Goal: Book appointment/travel/reservation

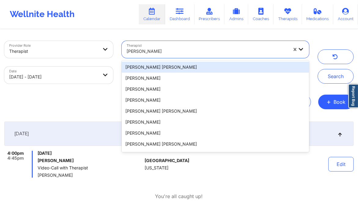
click at [188, 54] on div at bounding box center [206, 51] width 161 height 7
paste input "[PERSON_NAME][US_STATE]"
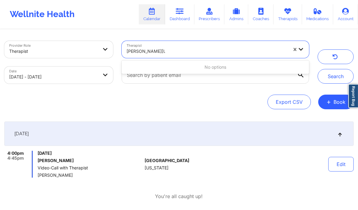
click at [140, 51] on input "[PERSON_NAME][US_STATE]" at bounding box center [145, 51] width 38 height 6
type input "[PERSON_NAME][US_STATE]"
click at [162, 56] on div "[PERSON_NAME]" at bounding box center [206, 51] width 161 height 13
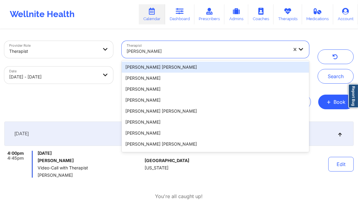
click at [162, 56] on div "[PERSON_NAME]" at bounding box center [206, 51] width 161 height 13
paste input "[PERSON_NAME][US_STATE]"
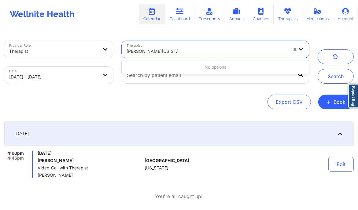
type input "[PERSON_NAME][US_STATE]"
select select "2025-8"
select select "2025-9"
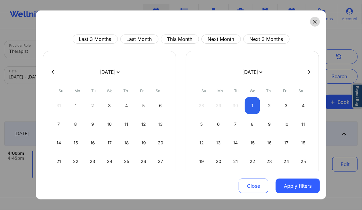
click at [310, 22] on button at bounding box center [315, 22] width 10 height 10
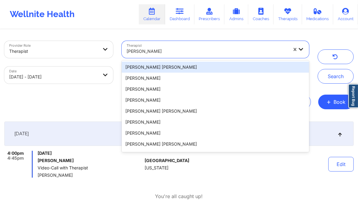
click at [143, 50] on div at bounding box center [206, 51] width 161 height 7
paste input "[PERSON_NAME][US_STATE]"
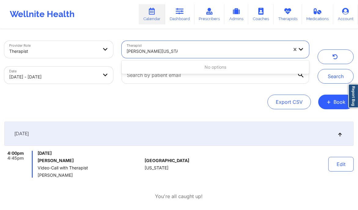
click at [141, 50] on input "[PERSON_NAME][US_STATE]" at bounding box center [151, 51] width 51 height 6
type input "[US_STATE][PERSON_NAME]"
click at [177, 50] on div at bounding box center [206, 51] width 161 height 7
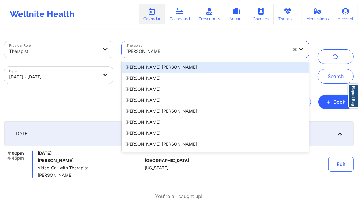
paste input "[PERSON_NAME][US_STATE]"
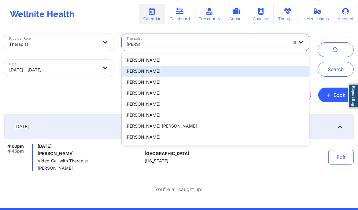
type input "Renee"
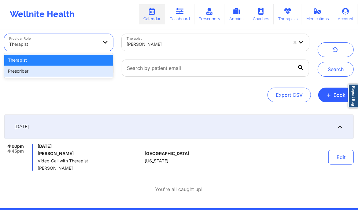
click at [93, 74] on div "Prescriber" at bounding box center [58, 71] width 109 height 11
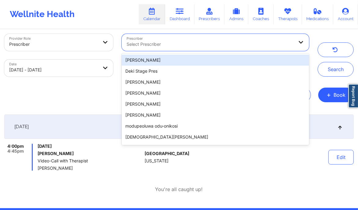
click at [147, 47] on div at bounding box center [209, 44] width 167 height 7
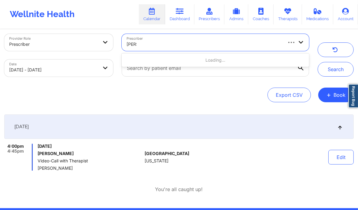
type input "renee"
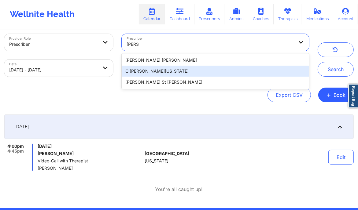
click at [158, 69] on div "C [PERSON_NAME][US_STATE]" at bounding box center [215, 71] width 187 height 11
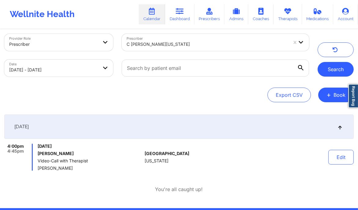
click at [338, 71] on button "Search" at bounding box center [335, 69] width 36 height 15
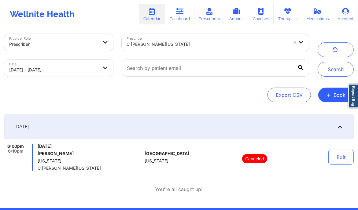
scroll to position [17, 0]
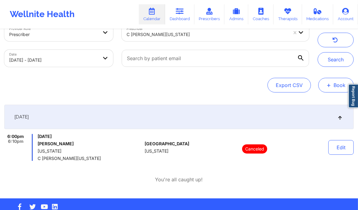
click at [330, 91] on button "+ Book" at bounding box center [335, 85] width 35 height 15
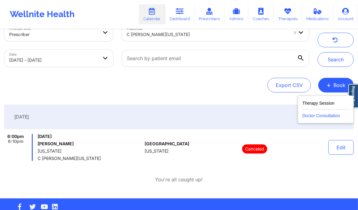
click at [311, 117] on button "Doctor Consultation" at bounding box center [325, 115] width 47 height 10
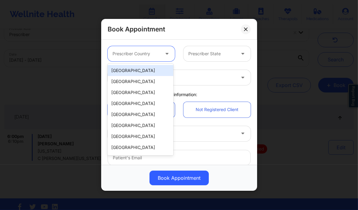
click at [167, 50] on icon at bounding box center [167, 52] width 6 height 5
click at [151, 71] on div "[GEOGRAPHIC_DATA]" at bounding box center [140, 70] width 66 height 11
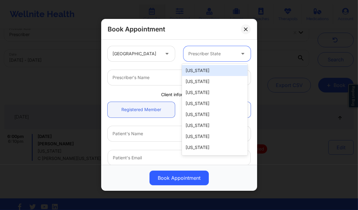
click at [202, 53] on div at bounding box center [211, 53] width 47 height 7
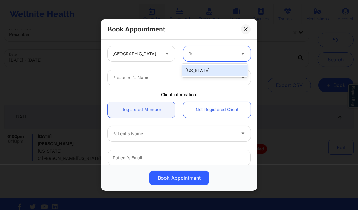
type input "flor"
click at [206, 73] on div "[US_STATE]" at bounding box center [215, 70] width 66 height 11
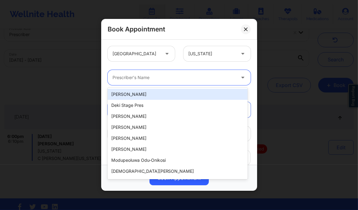
click at [193, 75] on div at bounding box center [173, 77] width 123 height 7
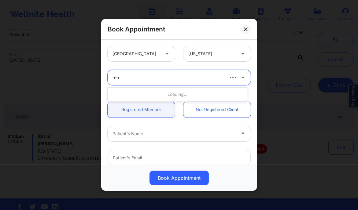
type input "rene"
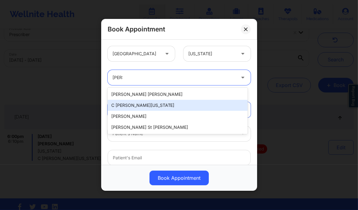
click at [180, 106] on div "C [PERSON_NAME][US_STATE]" at bounding box center [177, 105] width 140 height 11
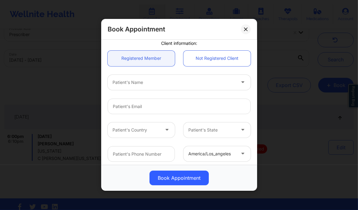
scroll to position [51, 0]
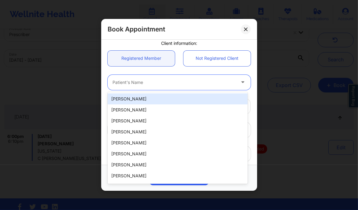
click at [143, 79] on div at bounding box center [173, 82] width 123 height 7
paste input "[PERSON_NAME]"
type input "[PERSON_NAME]"
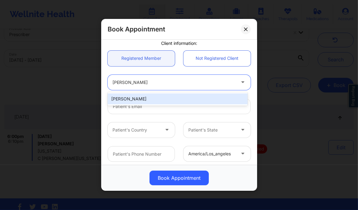
click at [159, 101] on div "[PERSON_NAME]" at bounding box center [177, 98] width 140 height 11
type input "[EMAIL_ADDRESS][DOMAIN_NAME]"
type input "[PHONE_NUMBER]"
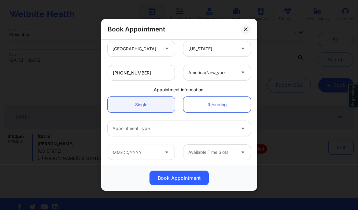
scroll to position [134, 0]
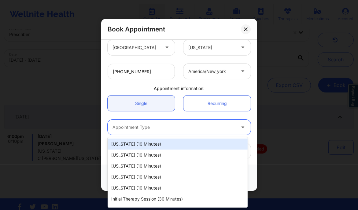
click at [154, 127] on div at bounding box center [173, 127] width 123 height 7
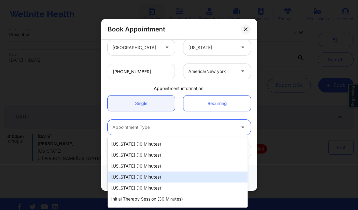
scroll to position [20, 0]
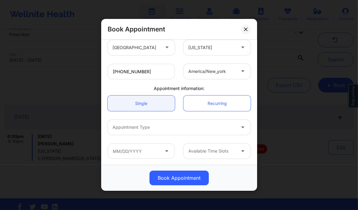
click at [108, 116] on div "Appointment Type" at bounding box center [178, 127] width 151 height 24
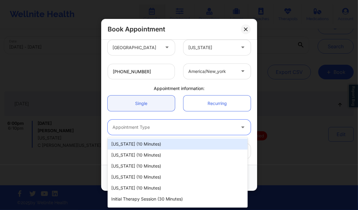
click at [164, 122] on div "Appointment Type" at bounding box center [171, 127] width 128 height 15
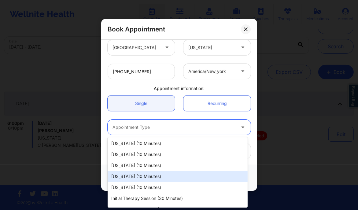
scroll to position [0, 0]
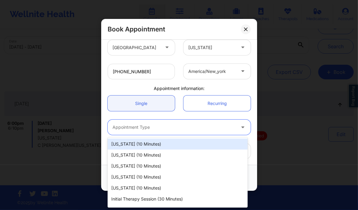
click at [156, 143] on div "Florida (10 minutes)" at bounding box center [177, 144] width 140 height 11
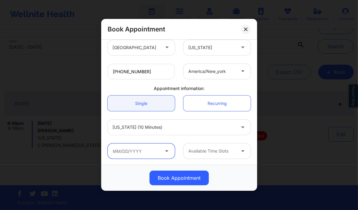
click at [151, 152] on input "text" at bounding box center [140, 151] width 67 height 15
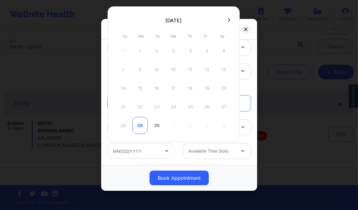
click at [140, 125] on div "29" at bounding box center [139, 125] width 15 height 17
type input "09/29/2025"
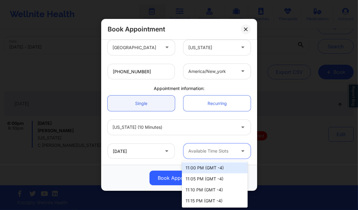
click at [205, 150] on div at bounding box center [211, 151] width 47 height 7
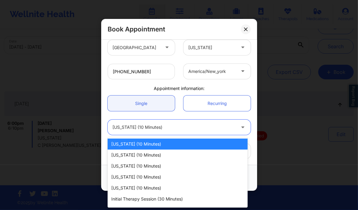
click at [166, 134] on div "Florida (10 minutes)" at bounding box center [173, 127] width 123 height 15
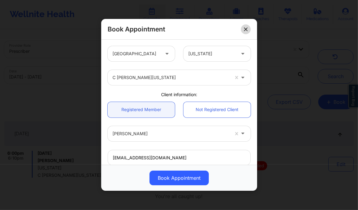
click at [244, 31] on button at bounding box center [246, 29] width 10 height 10
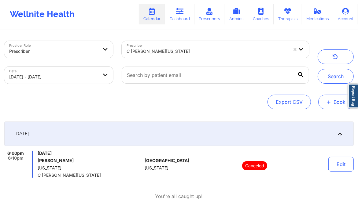
click at [328, 100] on span "+" at bounding box center [328, 101] width 5 height 3
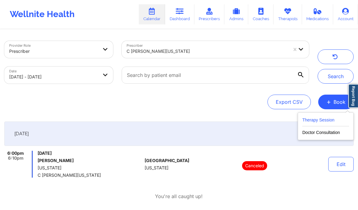
click at [319, 121] on button "Therapy Session" at bounding box center [325, 121] width 47 height 10
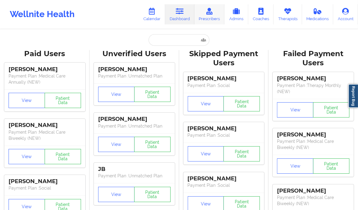
click at [210, 20] on link "Prescribers" at bounding box center [209, 14] width 30 height 20
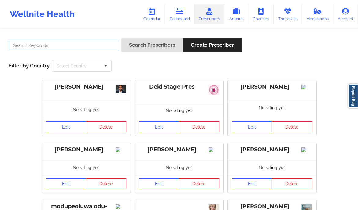
click at [68, 45] on input "text" at bounding box center [64, 46] width 111 height 12
paste input "[PERSON_NAME][US_STATE]"
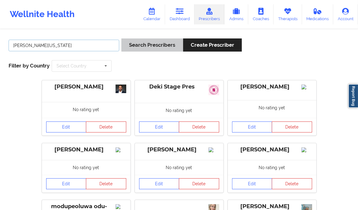
type input "[PERSON_NAME][US_STATE]"
click at [157, 45] on button "Search Prescribers" at bounding box center [151, 44] width 61 height 13
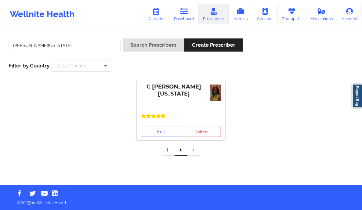
click at [159, 131] on link "Edit" at bounding box center [161, 131] width 40 height 11
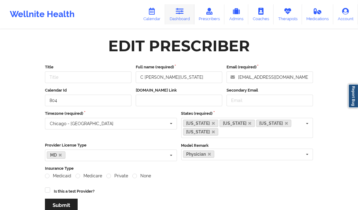
click at [177, 17] on link "Dashboard" at bounding box center [179, 14] width 29 height 20
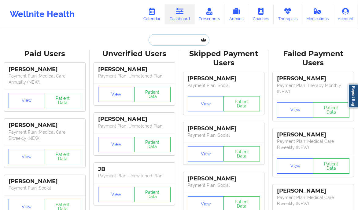
click at [181, 44] on input "text" at bounding box center [178, 40] width 60 height 12
paste input "[PERSON_NAME]"
type input "[PERSON_NAME]"
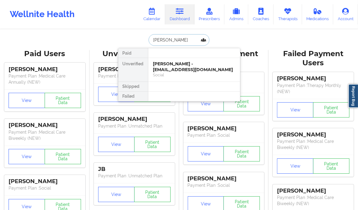
click at [174, 72] on div "[PERSON_NAME] - [EMAIL_ADDRESS][DOMAIN_NAME]" at bounding box center [194, 66] width 82 height 11
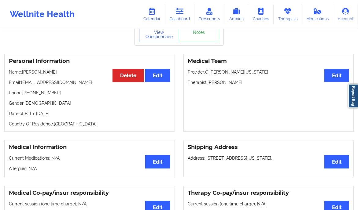
scroll to position [18, 0]
